Goal: Information Seeking & Learning: Learn about a topic

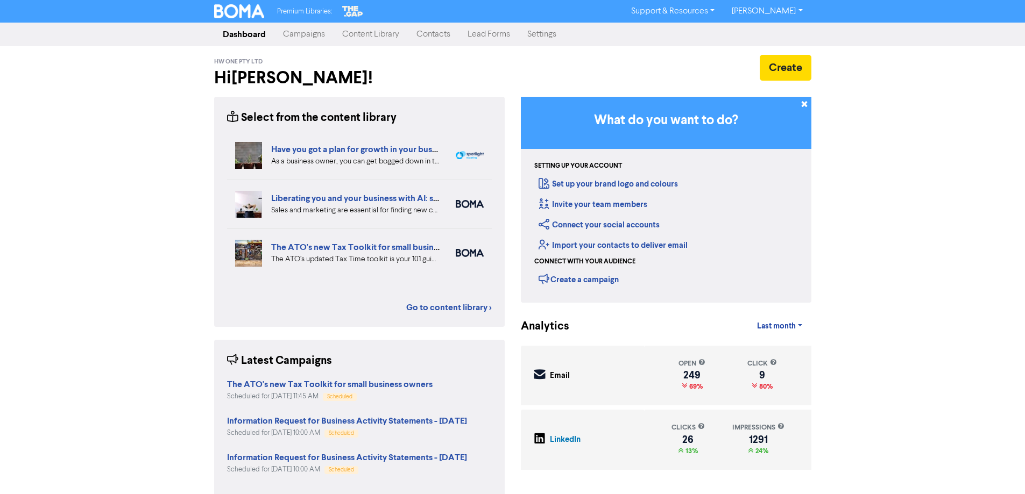
drag, startPoint x: 358, startPoint y: 33, endPoint x: 367, endPoint y: 39, distance: 10.4
click at [359, 33] on link "Content Library" at bounding box center [371, 35] width 74 height 22
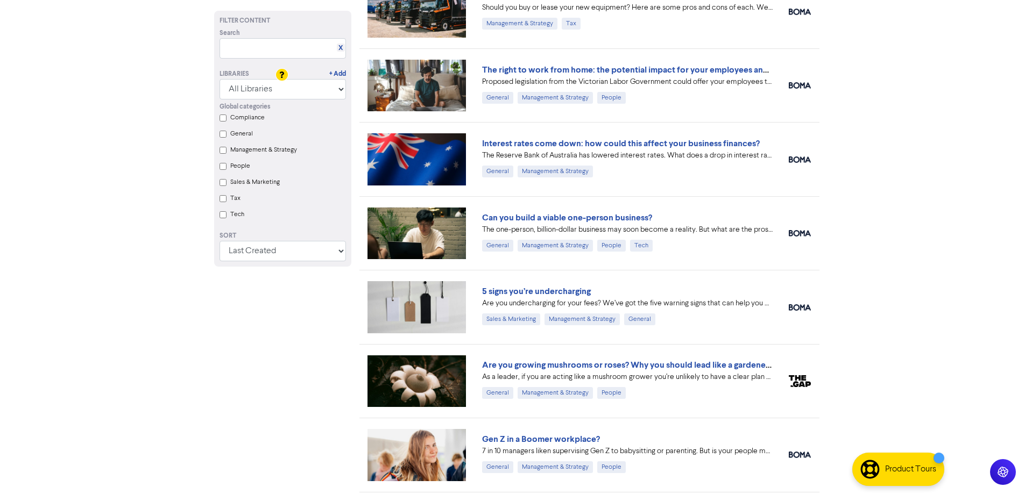
scroll to position [377, 0]
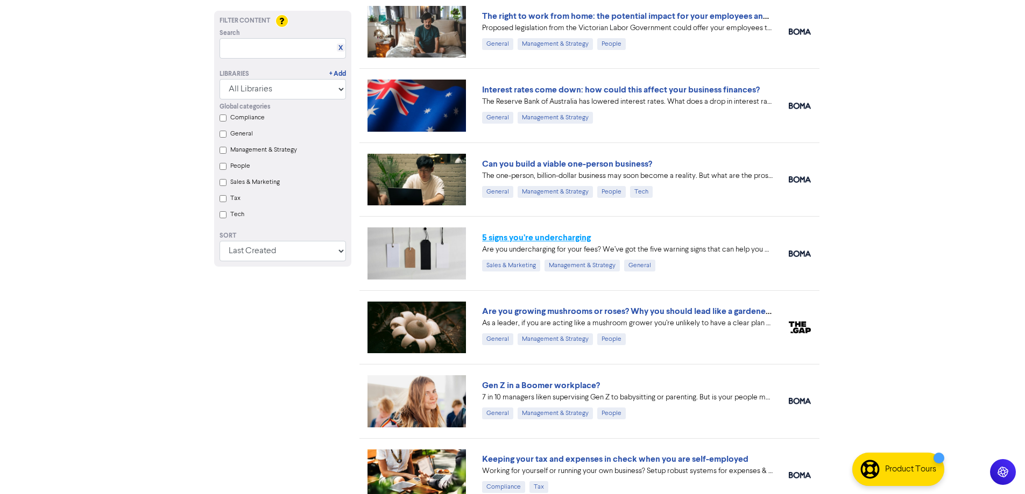
click at [575, 237] on link "5 signs you’re undercharging" at bounding box center [536, 237] width 109 height 11
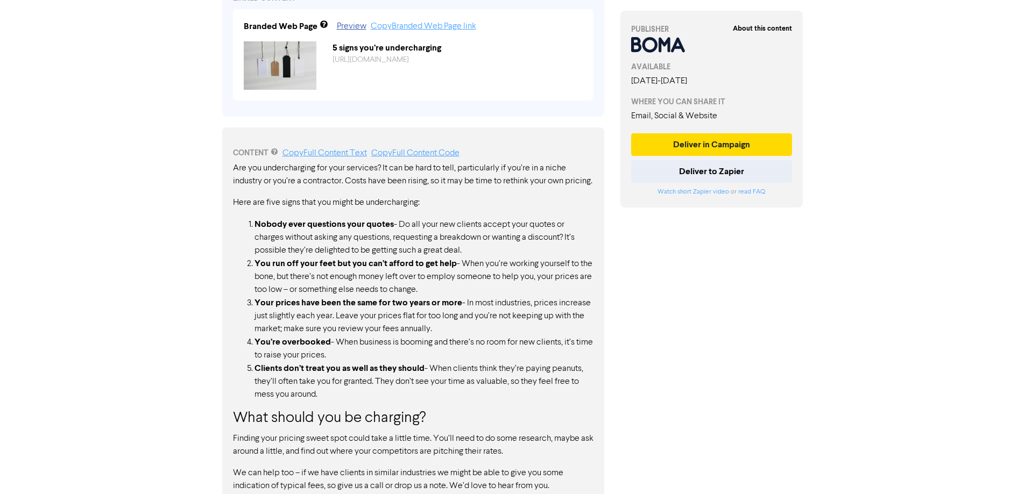
scroll to position [461, 0]
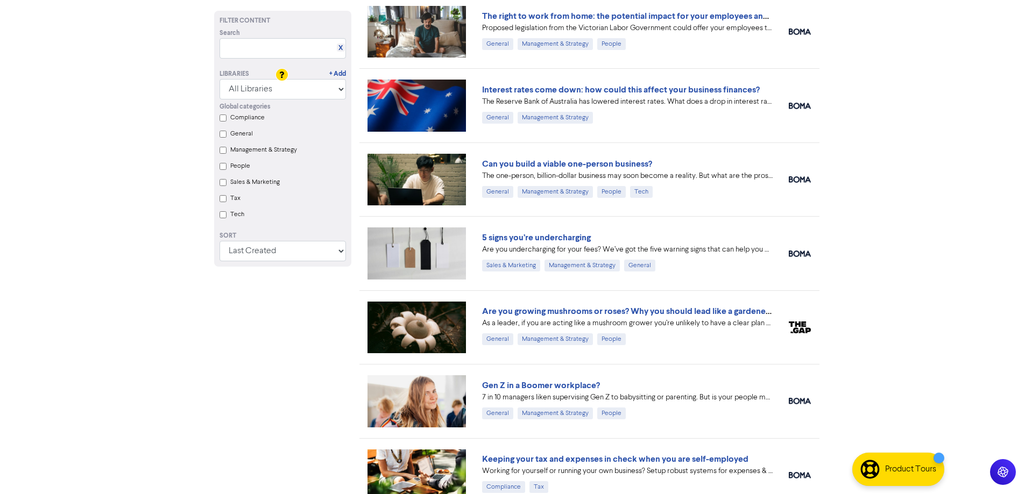
scroll to position [484, 0]
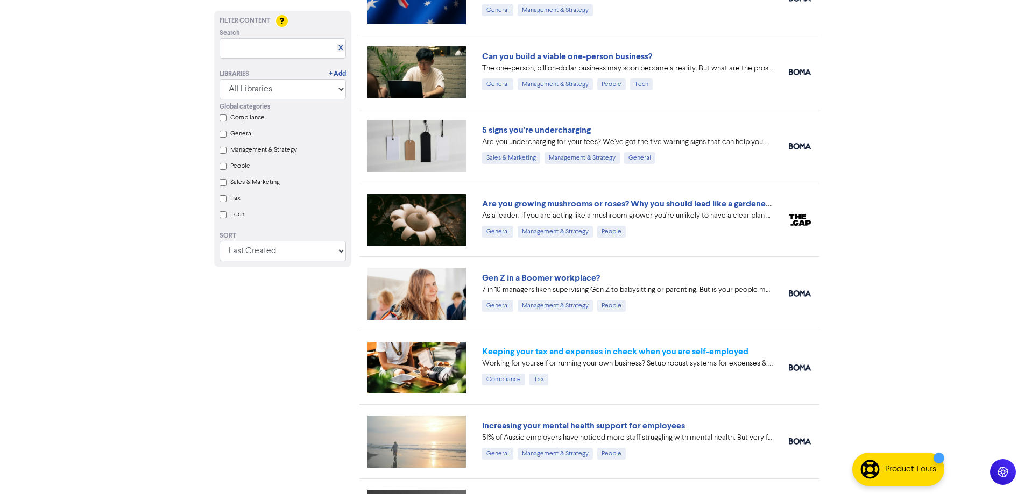
click at [630, 353] on link "Keeping your tax and expenses in check when you are self-employed" at bounding box center [615, 352] width 266 height 11
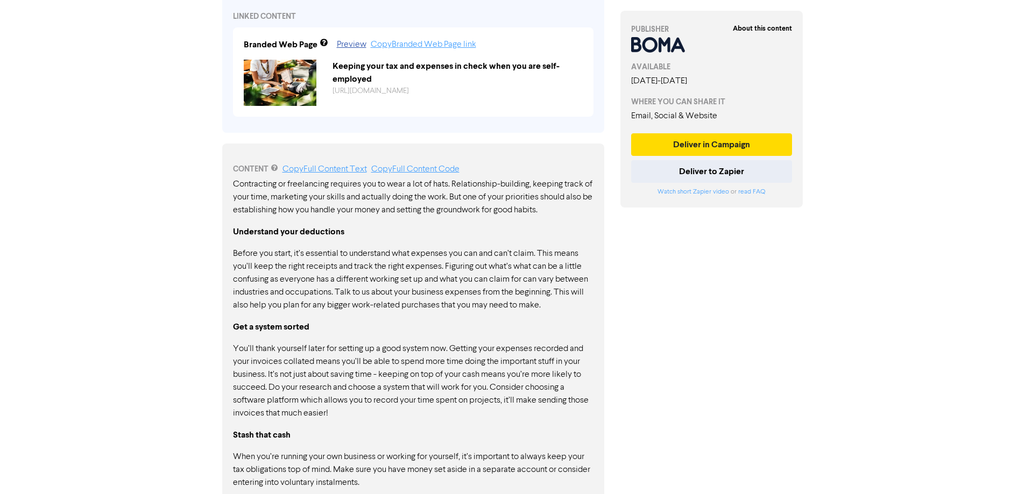
scroll to position [527, 0]
